Goal: Information Seeking & Learning: Learn about a topic

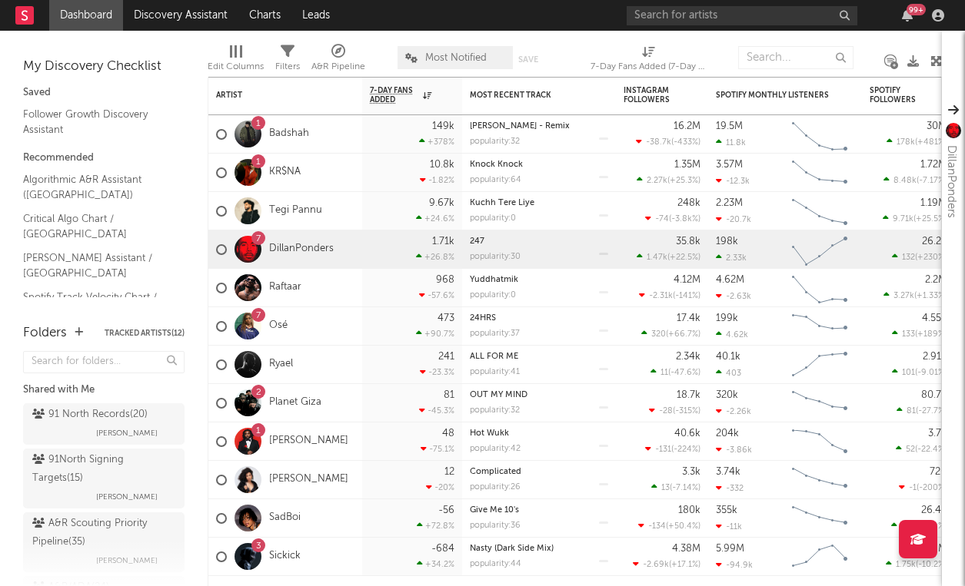
click at [677, 27] on div "99 +" at bounding box center [787, 15] width 323 height 31
click at [672, 23] on input "text" at bounding box center [741, 15] width 231 height 19
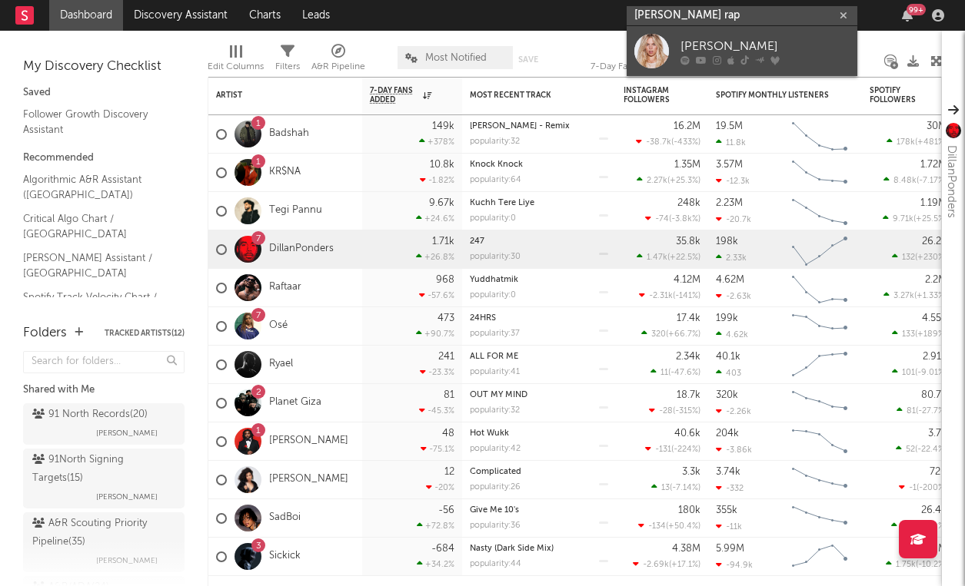
type input "[PERSON_NAME] rap"
click at [706, 65] on div at bounding box center [764, 59] width 169 height 9
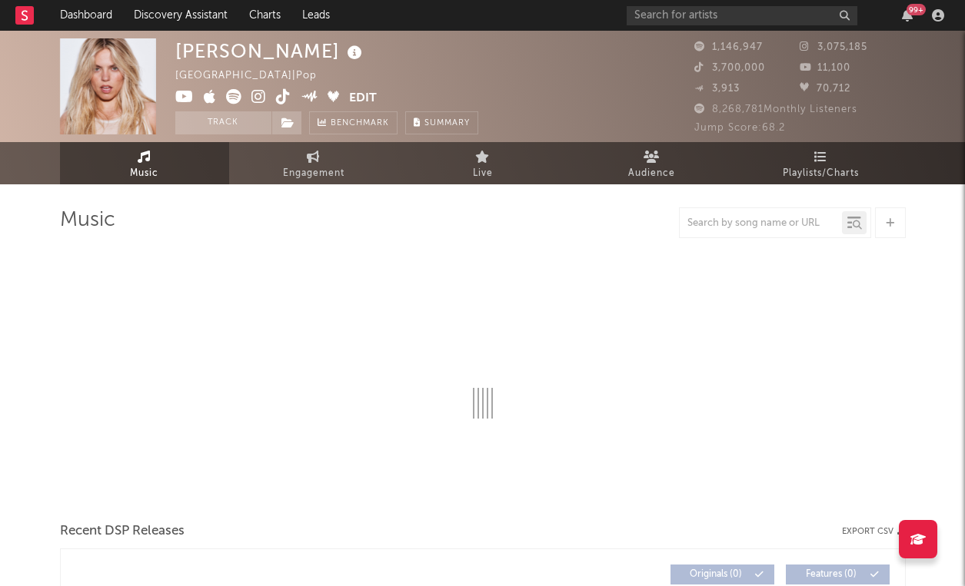
select select "6m"
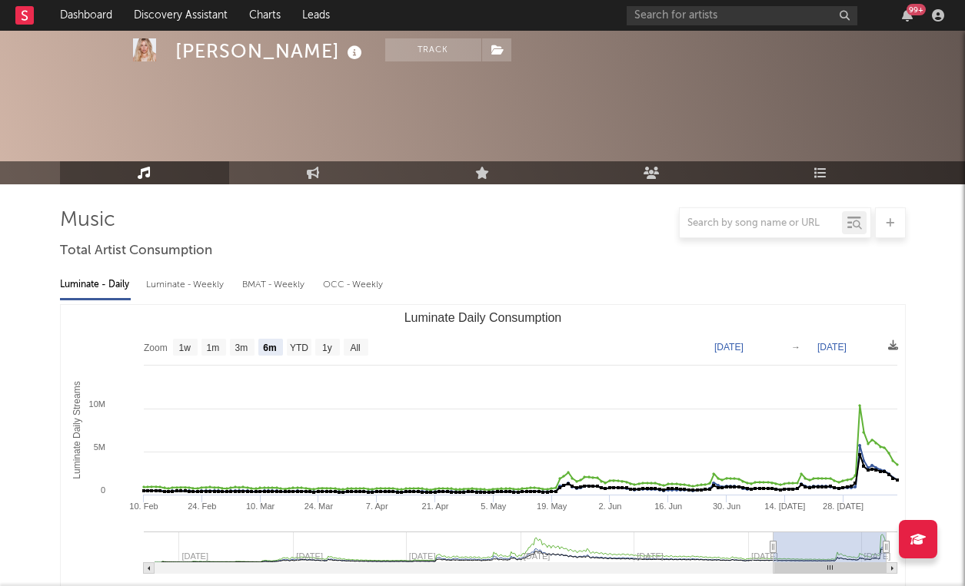
scroll to position [572, 0]
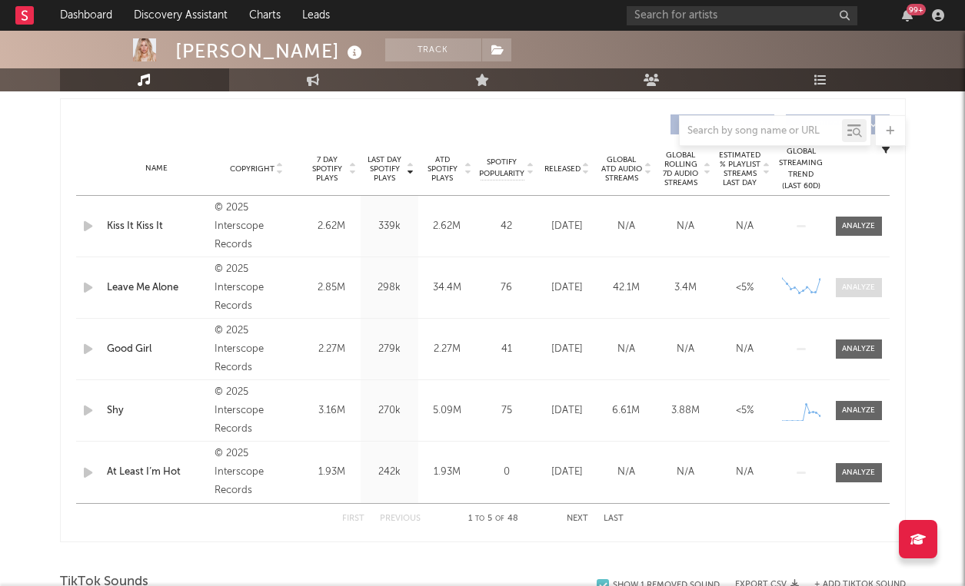
click at [860, 278] on span at bounding box center [858, 287] width 46 height 19
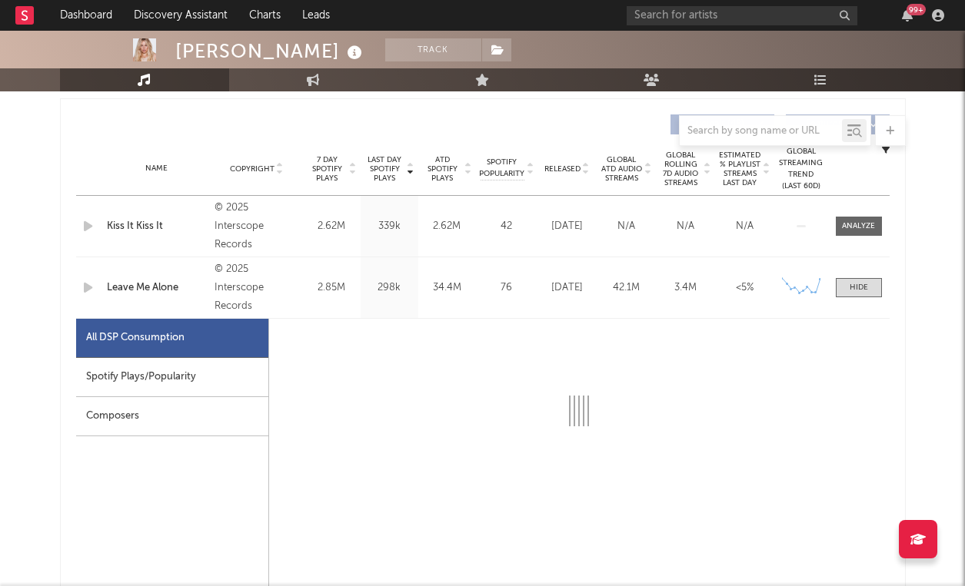
select select "1w"
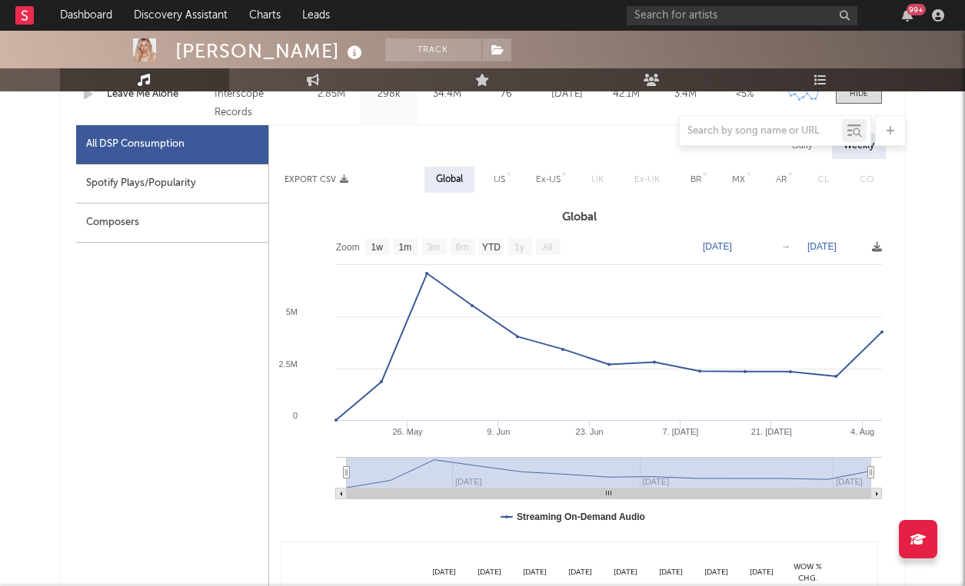
scroll to position [765, 0]
drag, startPoint x: 287, startPoint y: 51, endPoint x: 188, endPoint y: 34, distance: 100.6
copy div "[PERSON_NAME]"
click at [689, 7] on input "text" at bounding box center [741, 15] width 231 height 19
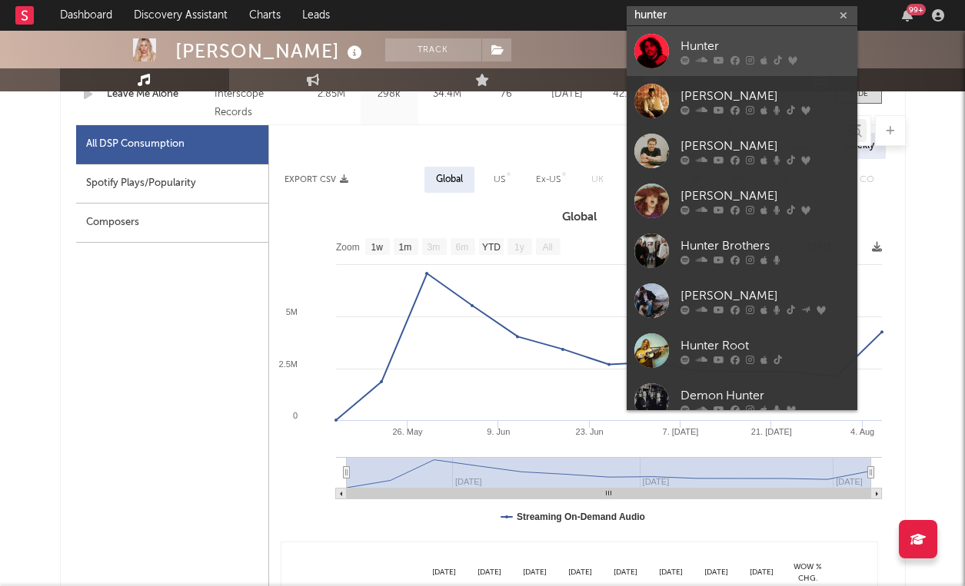
type input "hunter"
click at [726, 59] on div at bounding box center [764, 59] width 169 height 9
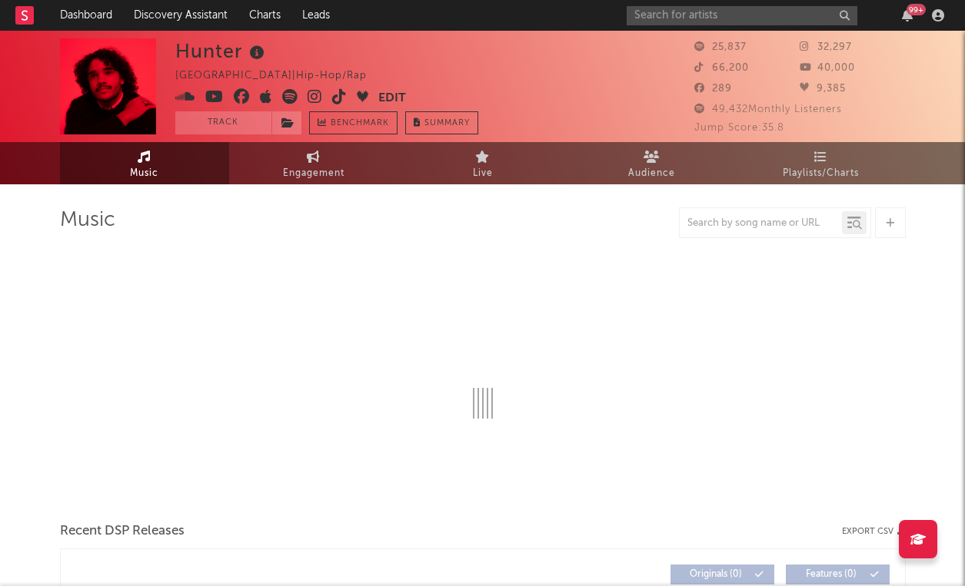
select select "6m"
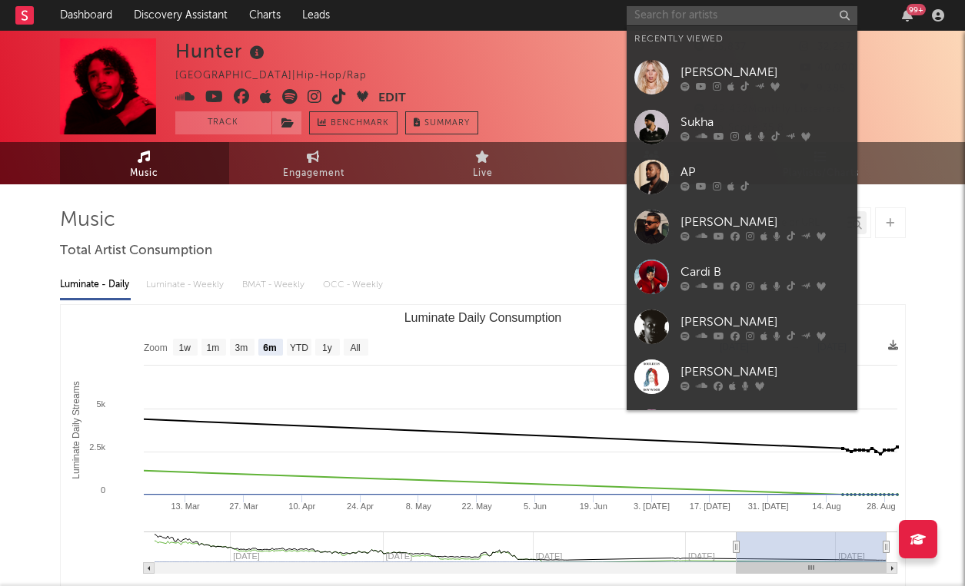
click at [704, 9] on input "text" at bounding box center [741, 15] width 231 height 19
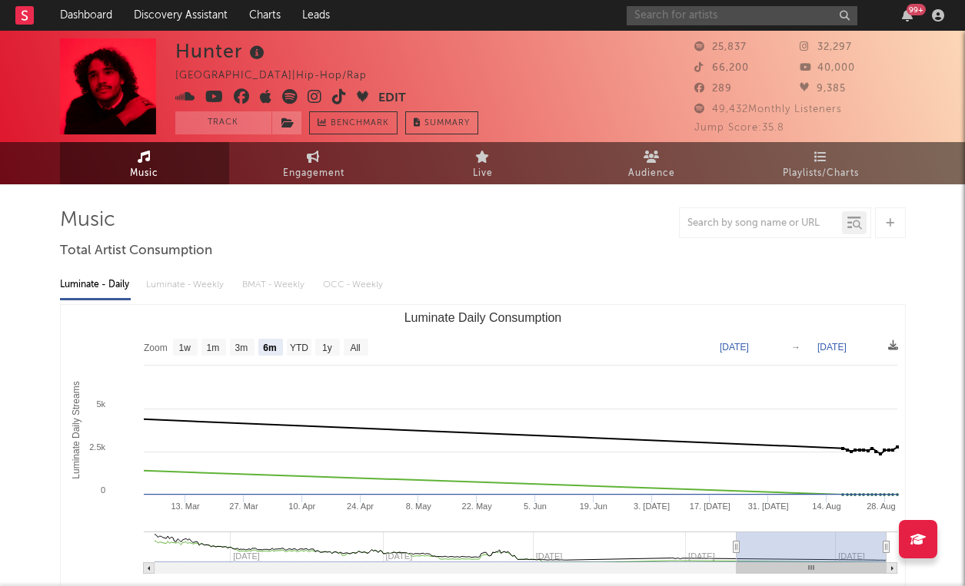
click at [689, 21] on input "text" at bounding box center [741, 15] width 231 height 19
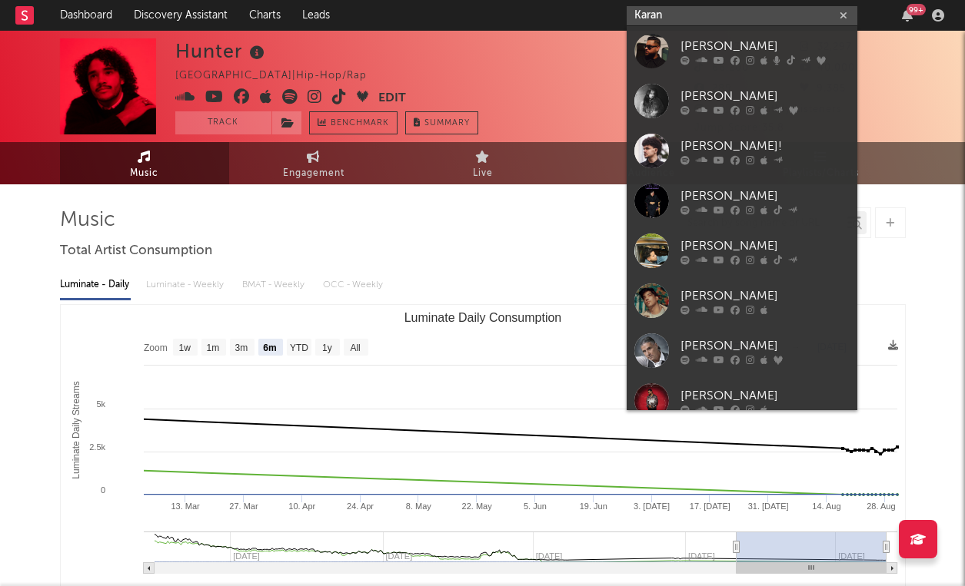
type input "Karan"
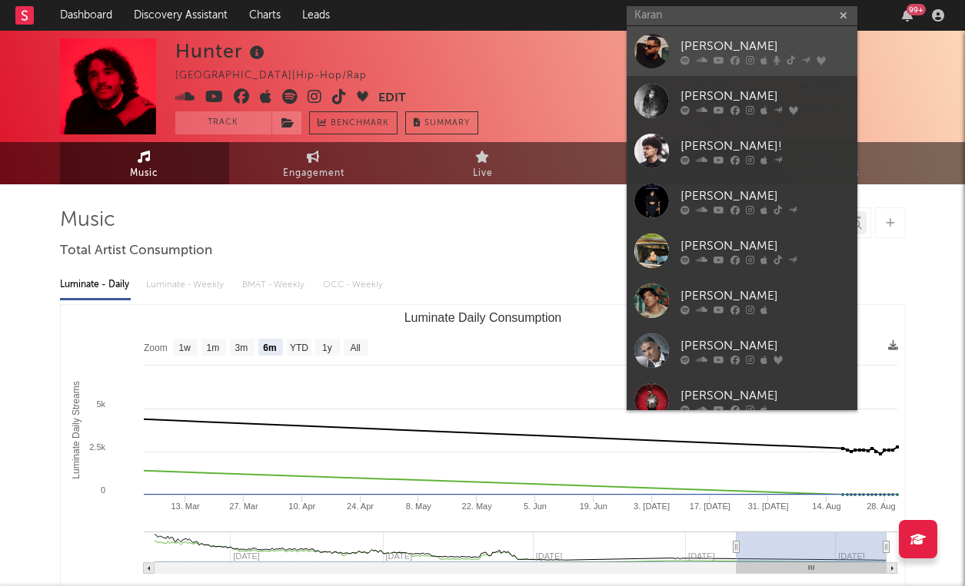
drag, startPoint x: 689, startPoint y: 21, endPoint x: 733, endPoint y: 62, distance: 60.3
click at [733, 62] on icon at bounding box center [734, 59] width 9 height 9
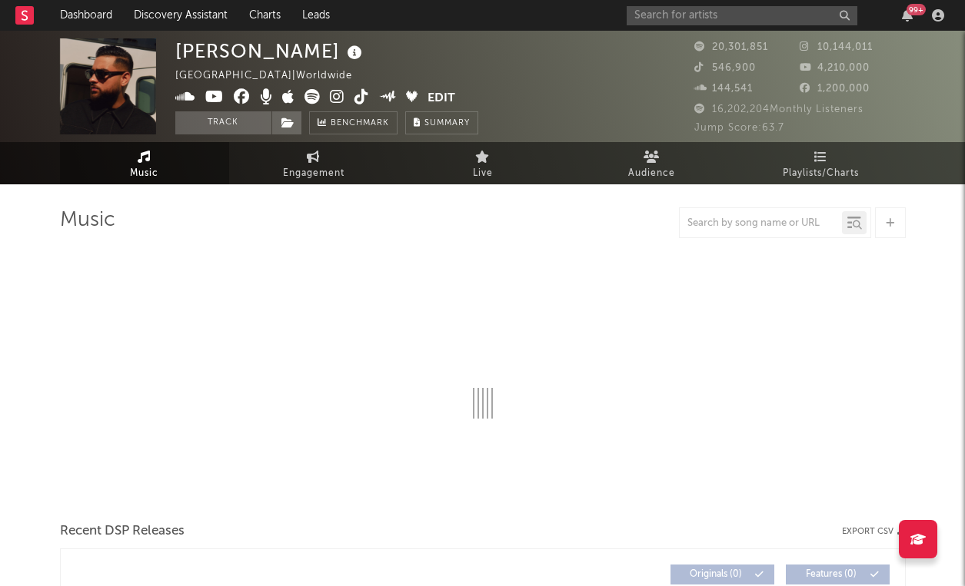
select select "6m"
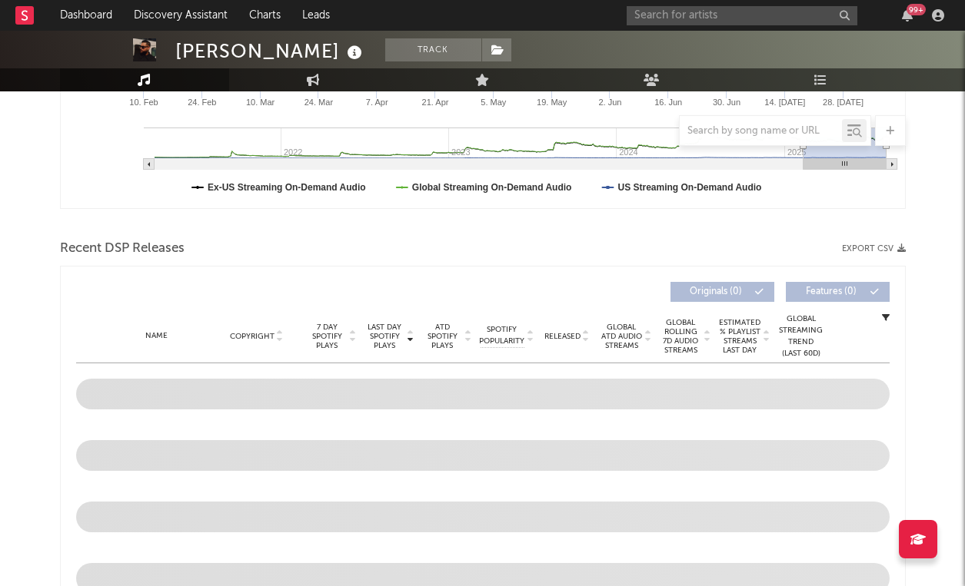
scroll to position [468, 0]
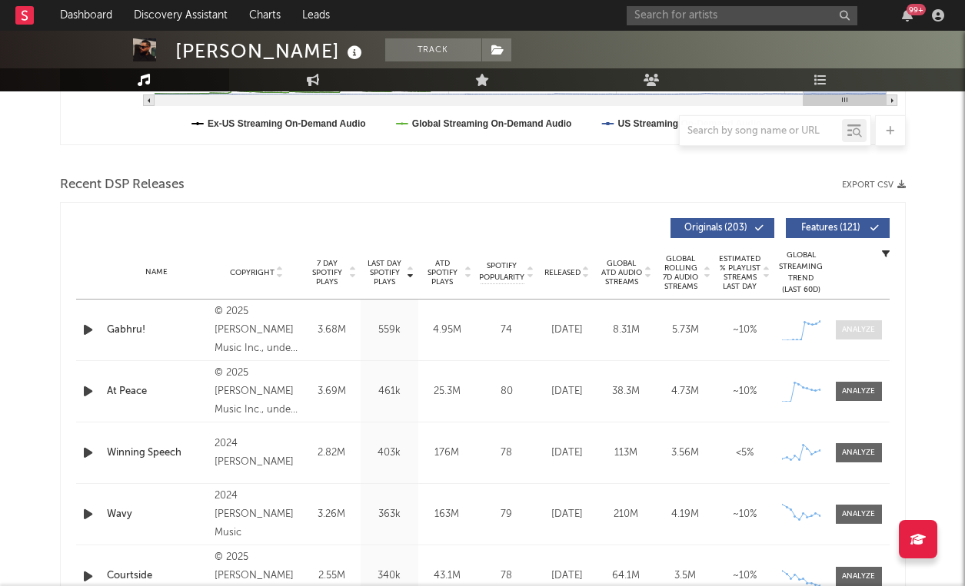
click at [865, 334] on div at bounding box center [858, 330] width 33 height 12
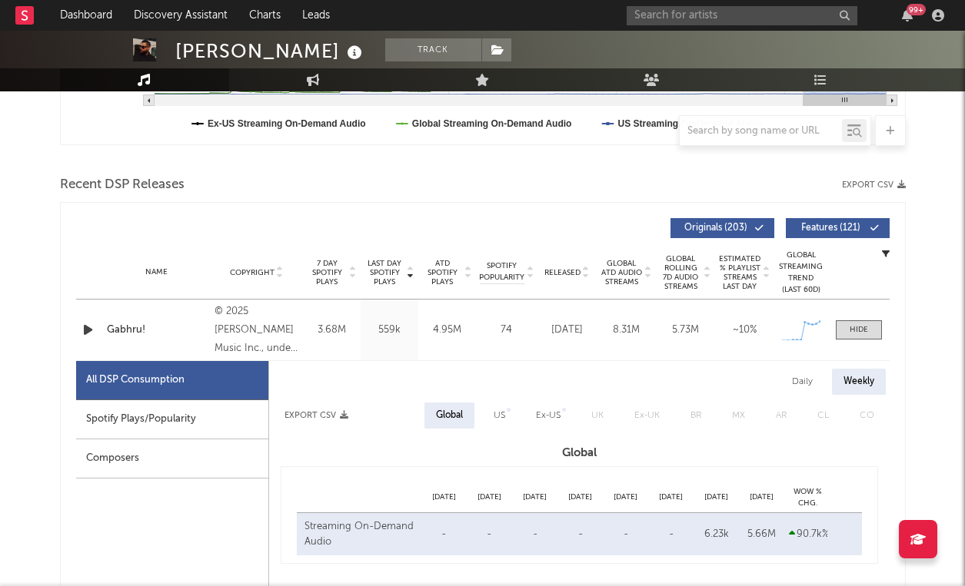
select select "1w"
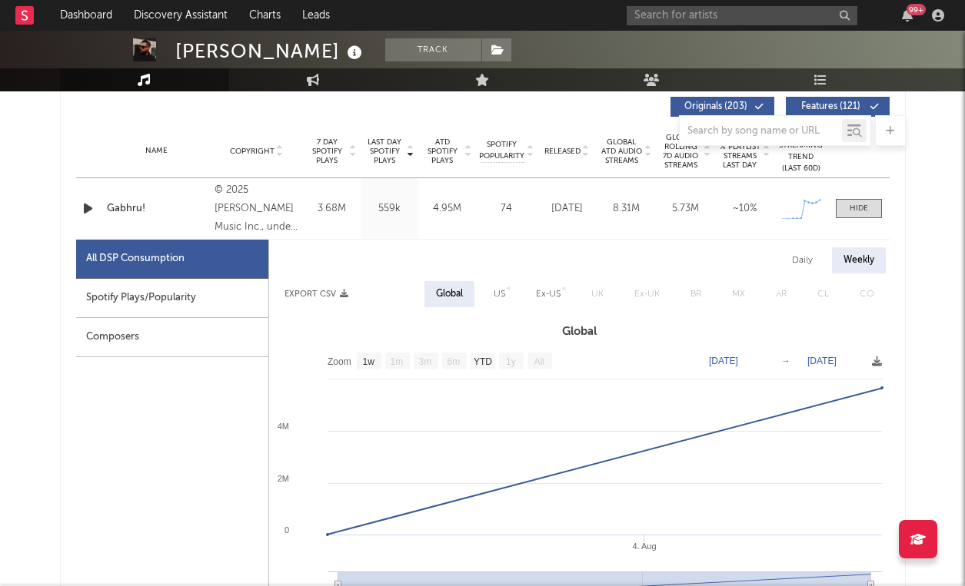
scroll to position [601, 0]
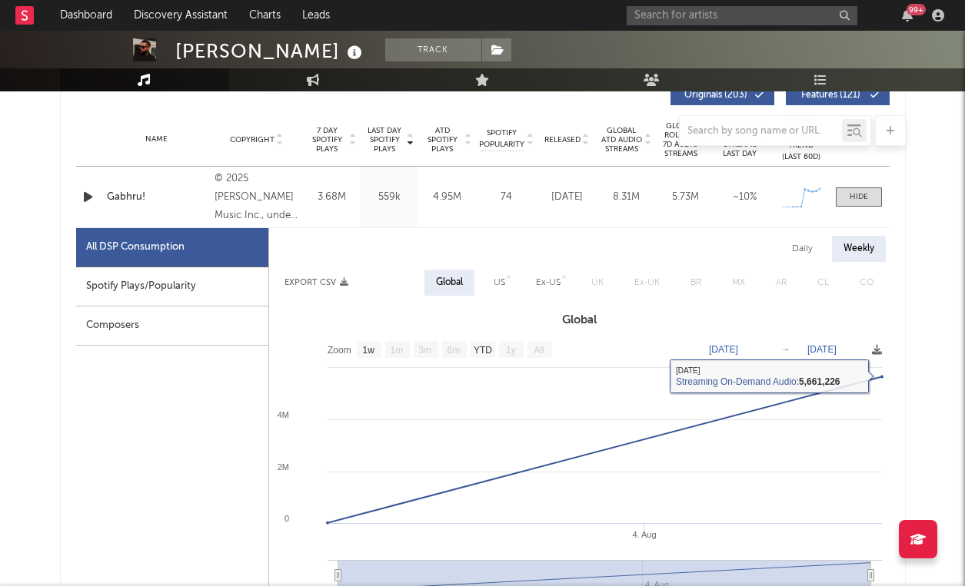
click at [805, 244] on div "Daily" at bounding box center [802, 249] width 44 height 26
select select "1w"
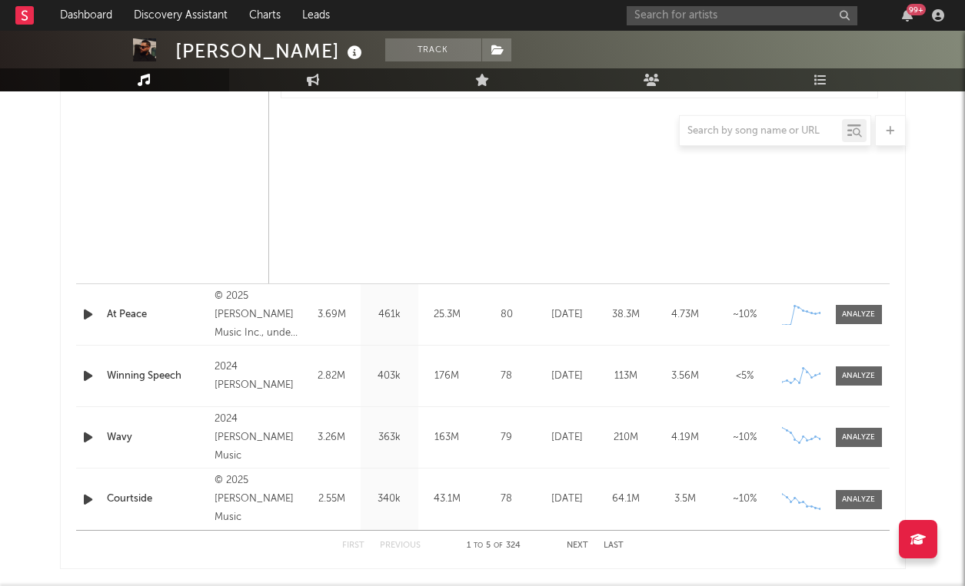
scroll to position [1279, 0]
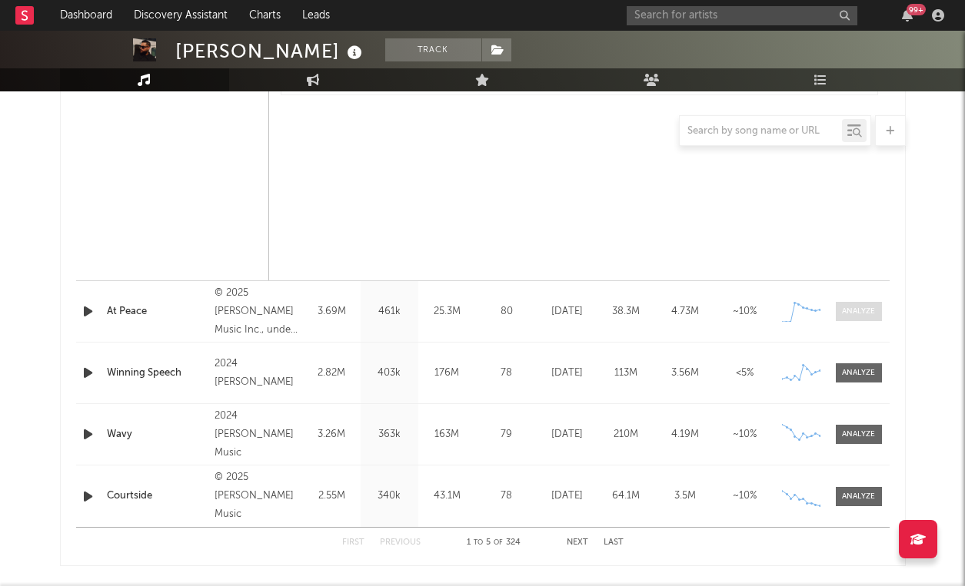
click at [861, 314] on div at bounding box center [858, 312] width 33 height 12
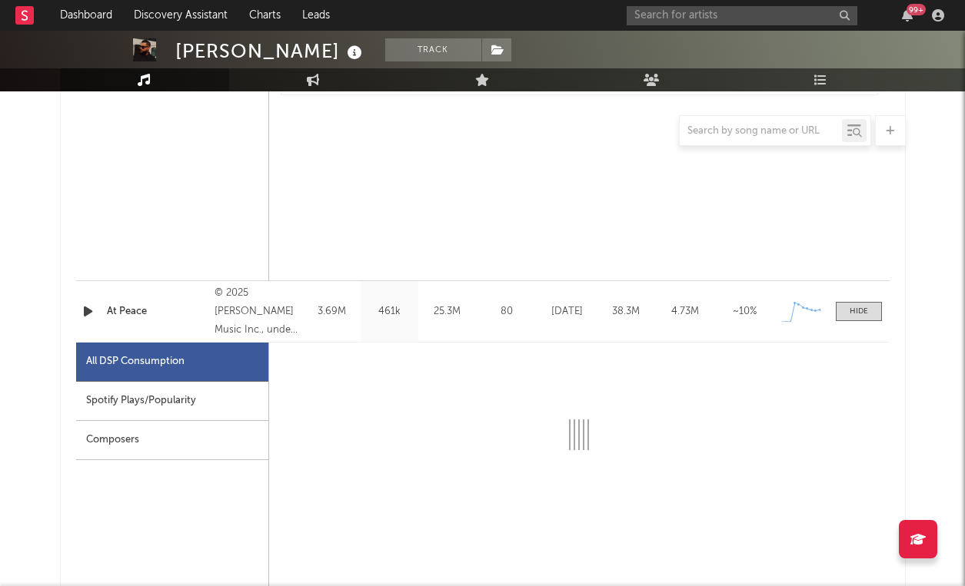
select select "1w"
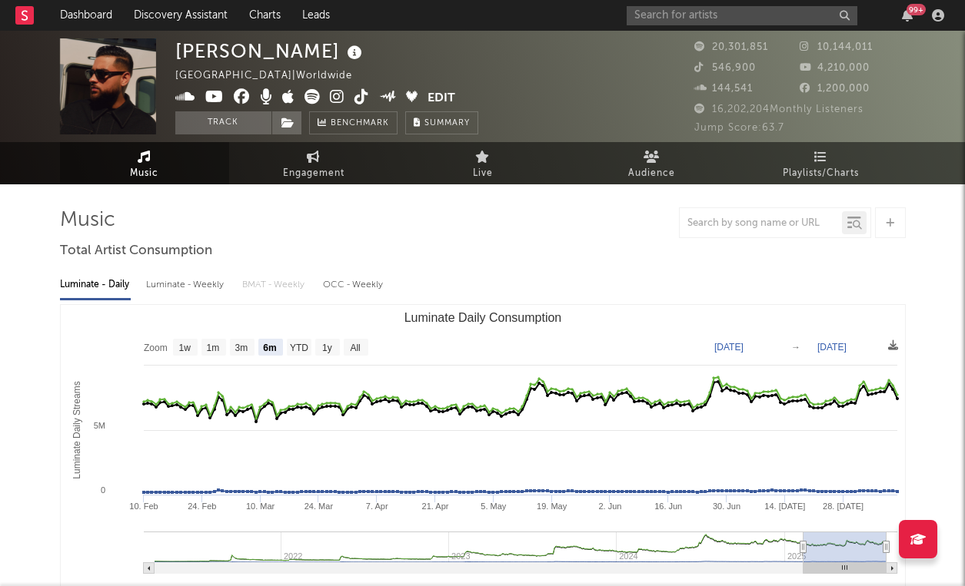
scroll to position [0, 0]
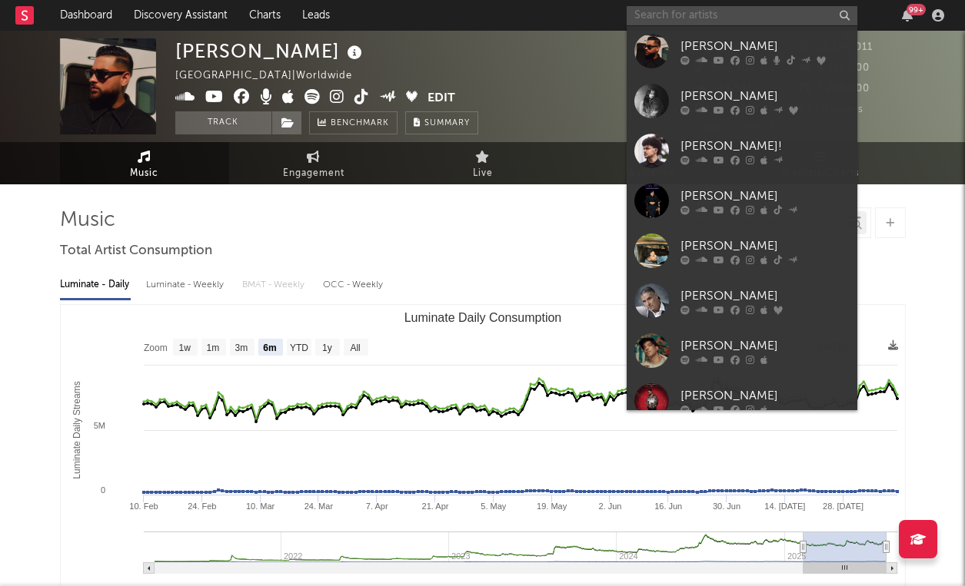
click at [709, 8] on input "text" at bounding box center [741, 15] width 231 height 19
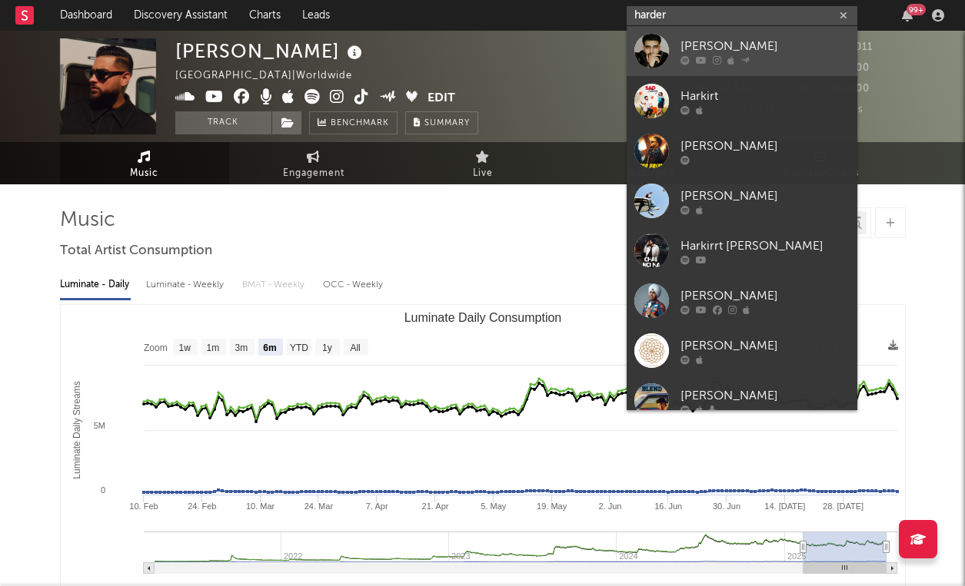
type input "harder"
drag, startPoint x: 689, startPoint y: 38, endPoint x: 750, endPoint y: 55, distance: 63.8
click at [750, 55] on div "[PERSON_NAME]" at bounding box center [764, 46] width 169 height 18
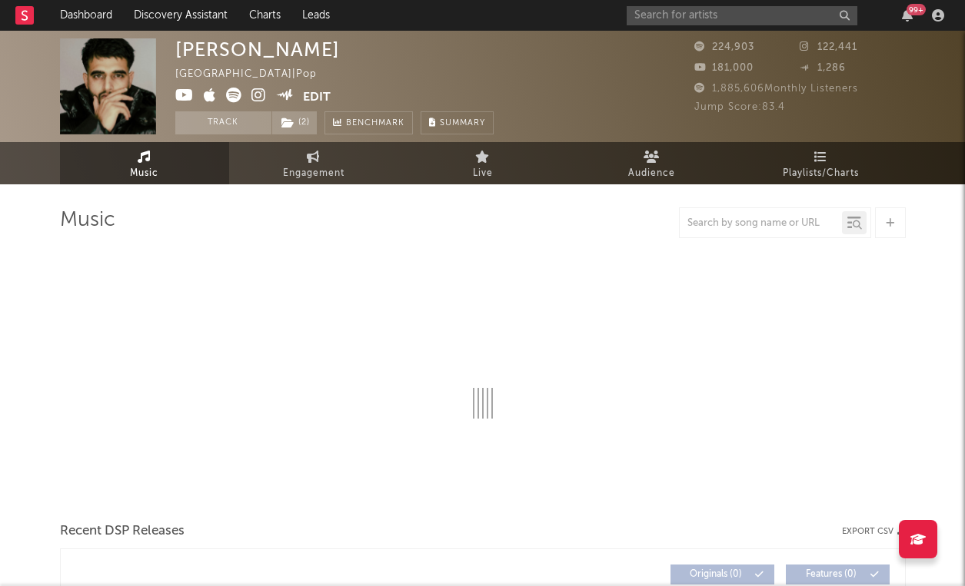
select select "6m"
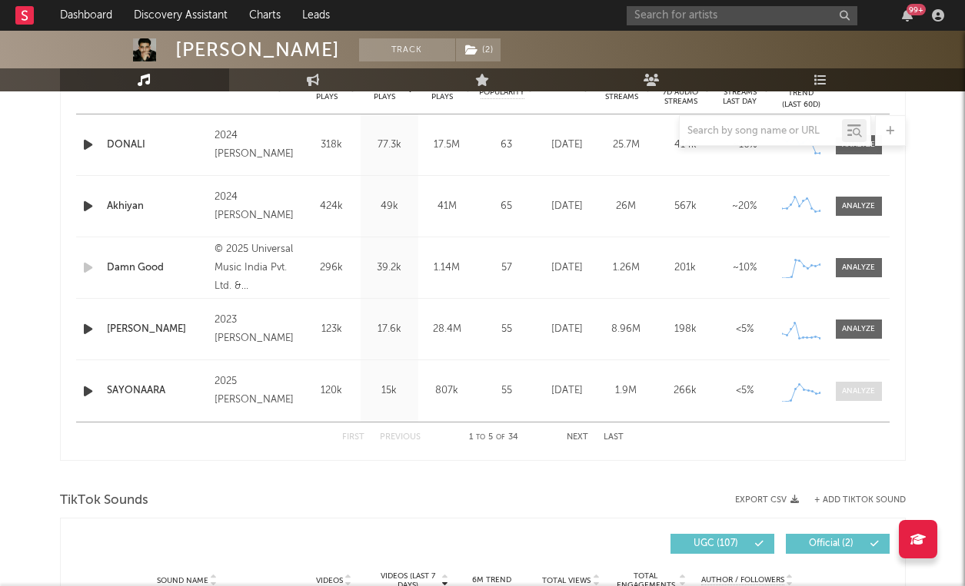
scroll to position [654, 0]
click at [855, 391] on div at bounding box center [858, 391] width 33 height 12
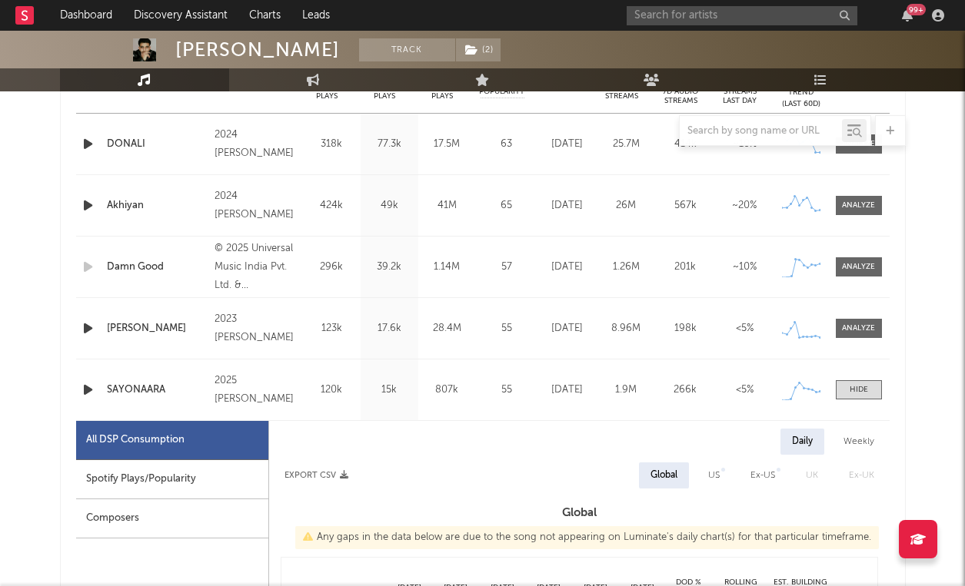
select select "1w"
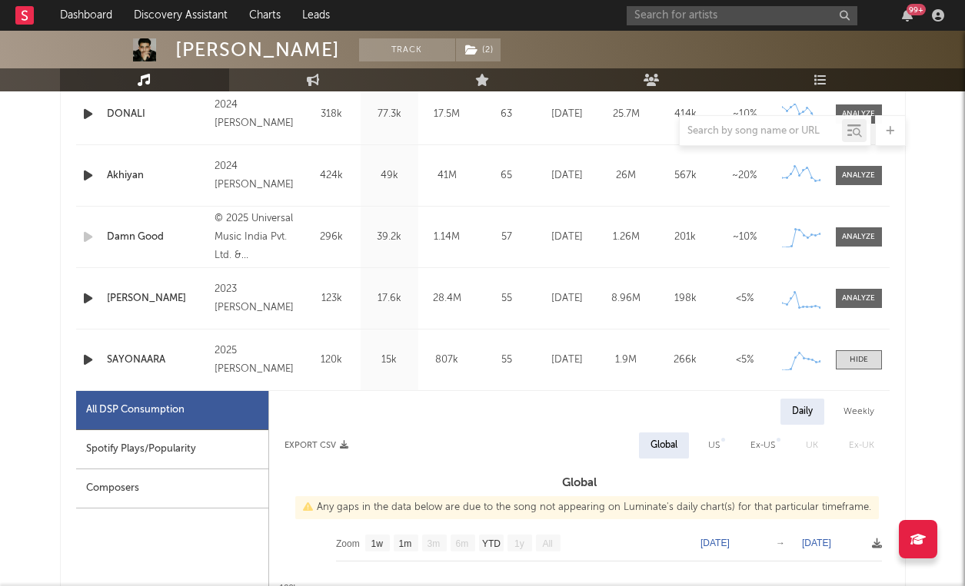
scroll to position [689, 0]
